Goal: Find specific page/section: Find specific page/section

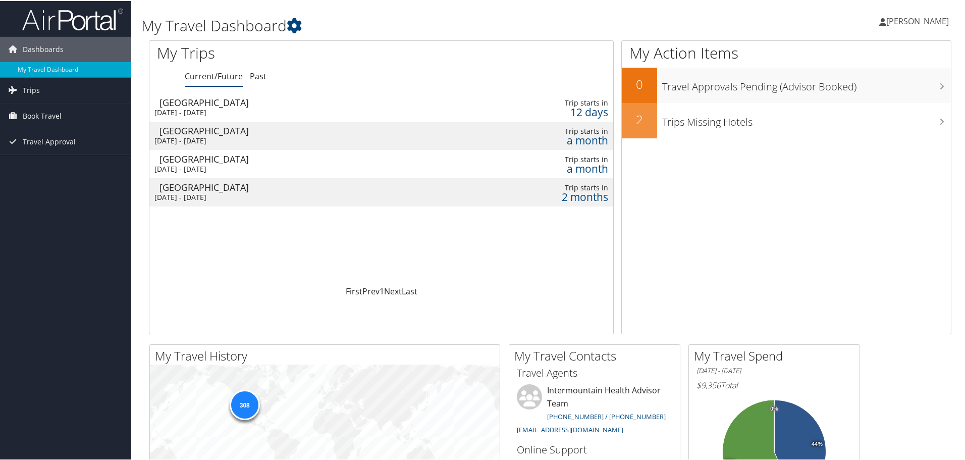
click at [193, 103] on div "[GEOGRAPHIC_DATA]" at bounding box center [298, 101] width 278 height 9
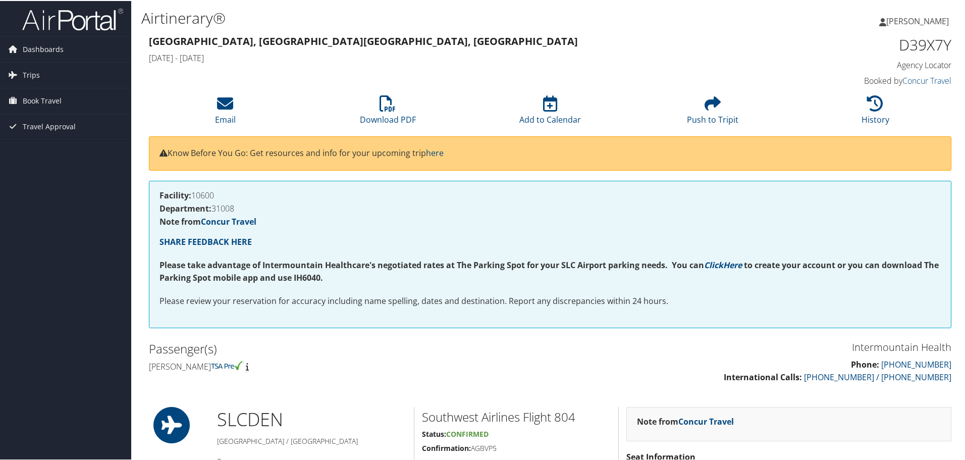
click at [887, 20] on span "[PERSON_NAME]" at bounding box center [917, 20] width 63 height 11
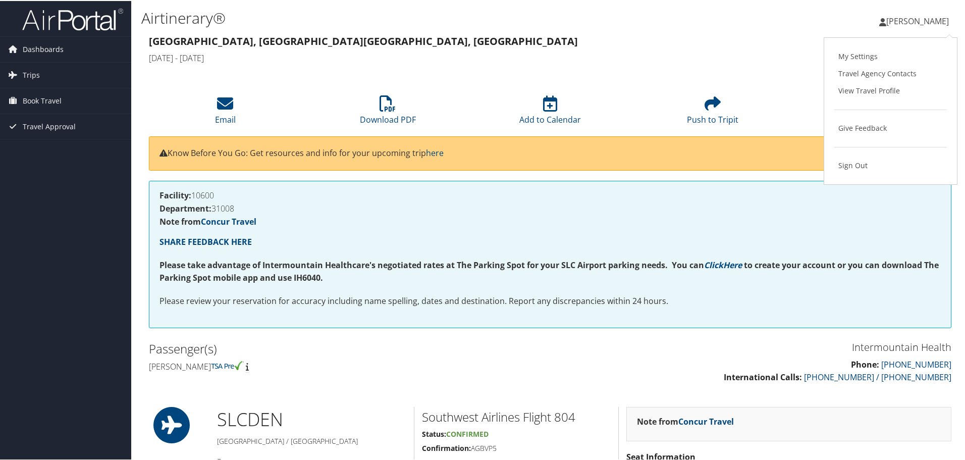
click at [855, 87] on link "View Travel Profile" at bounding box center [890, 89] width 113 height 17
